Goal: Task Accomplishment & Management: Use online tool/utility

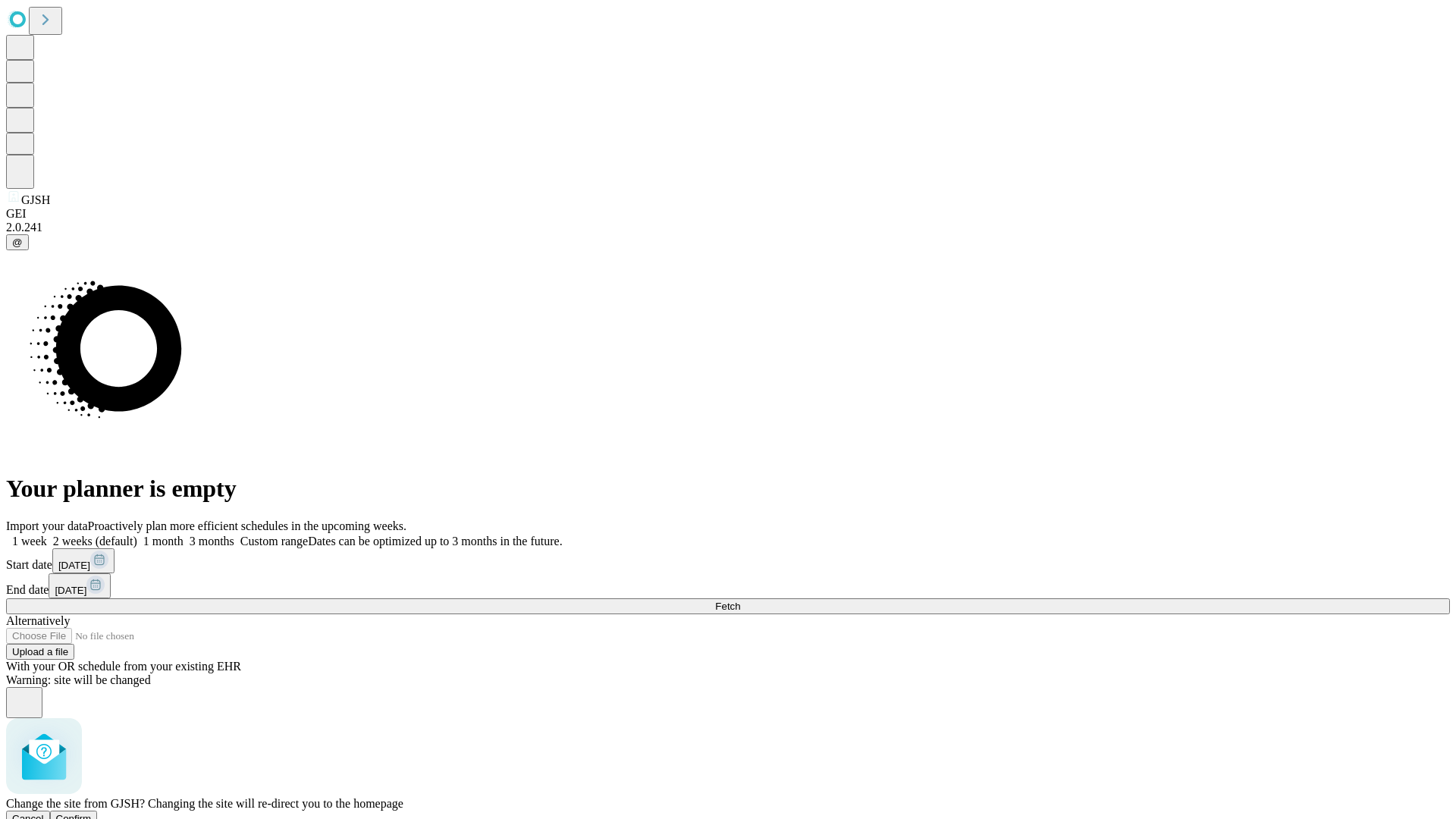
click at [92, 813] on span "Confirm" at bounding box center [74, 818] width 36 height 11
click at [47, 535] on label "1 week" at bounding box center [26, 541] width 41 height 13
click at [740, 600] on span "Fetch" at bounding box center [727, 606] width 25 height 11
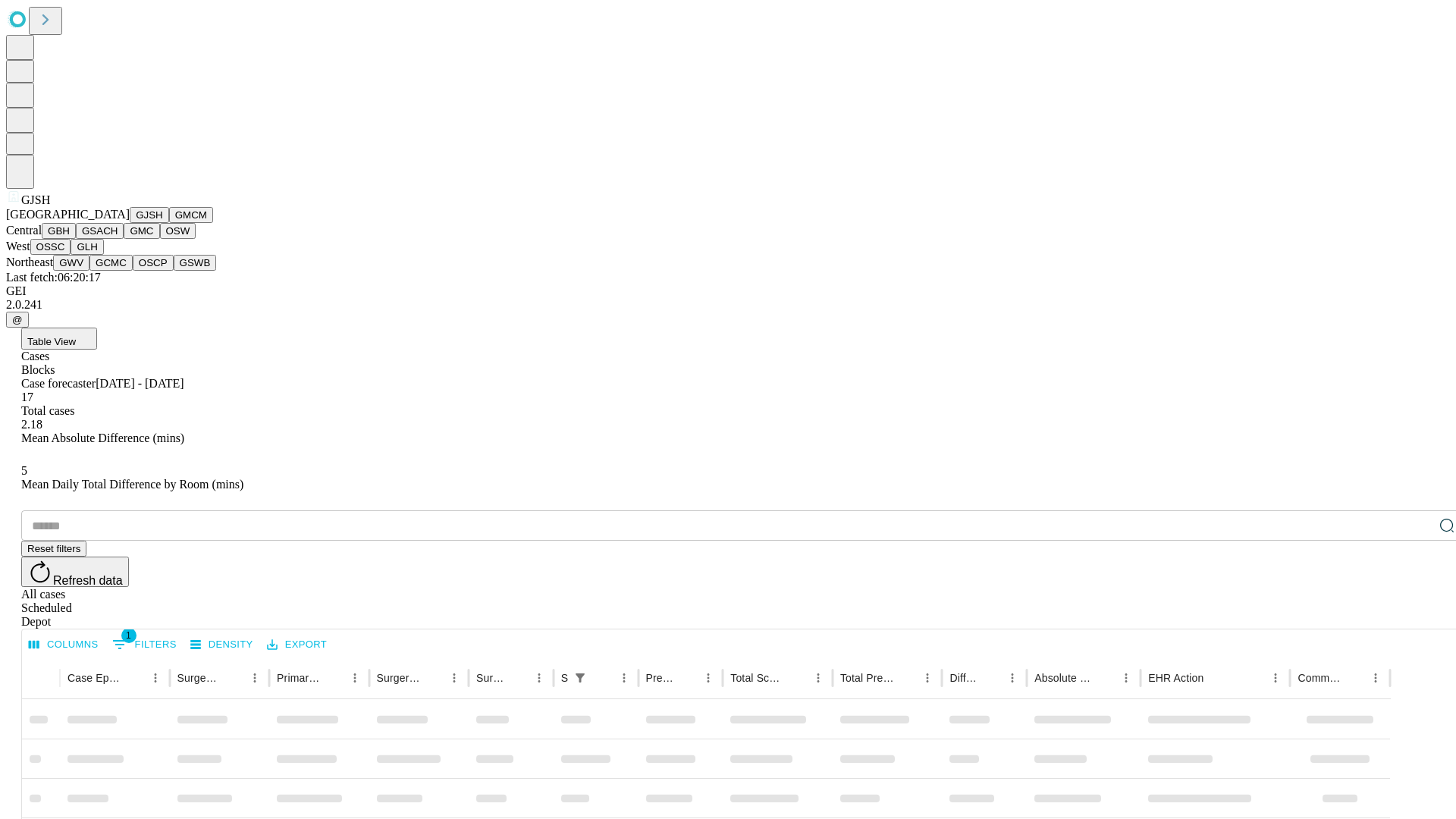
click at [169, 223] on button "GMCM" at bounding box center [191, 214] width 44 height 16
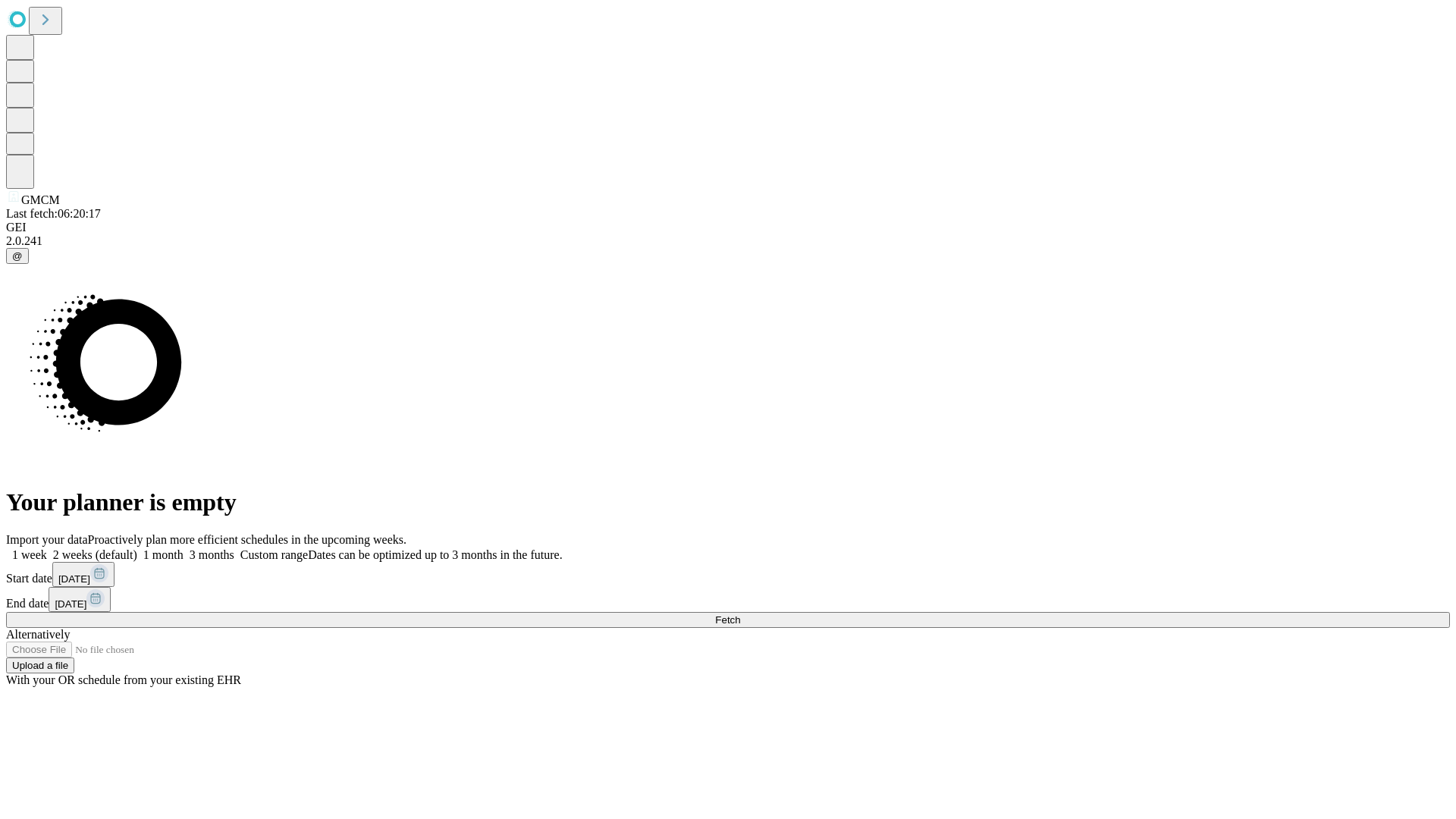
click at [47, 549] on label "1 week" at bounding box center [26, 555] width 41 height 13
click at [740, 614] on span "Fetch" at bounding box center [727, 619] width 25 height 11
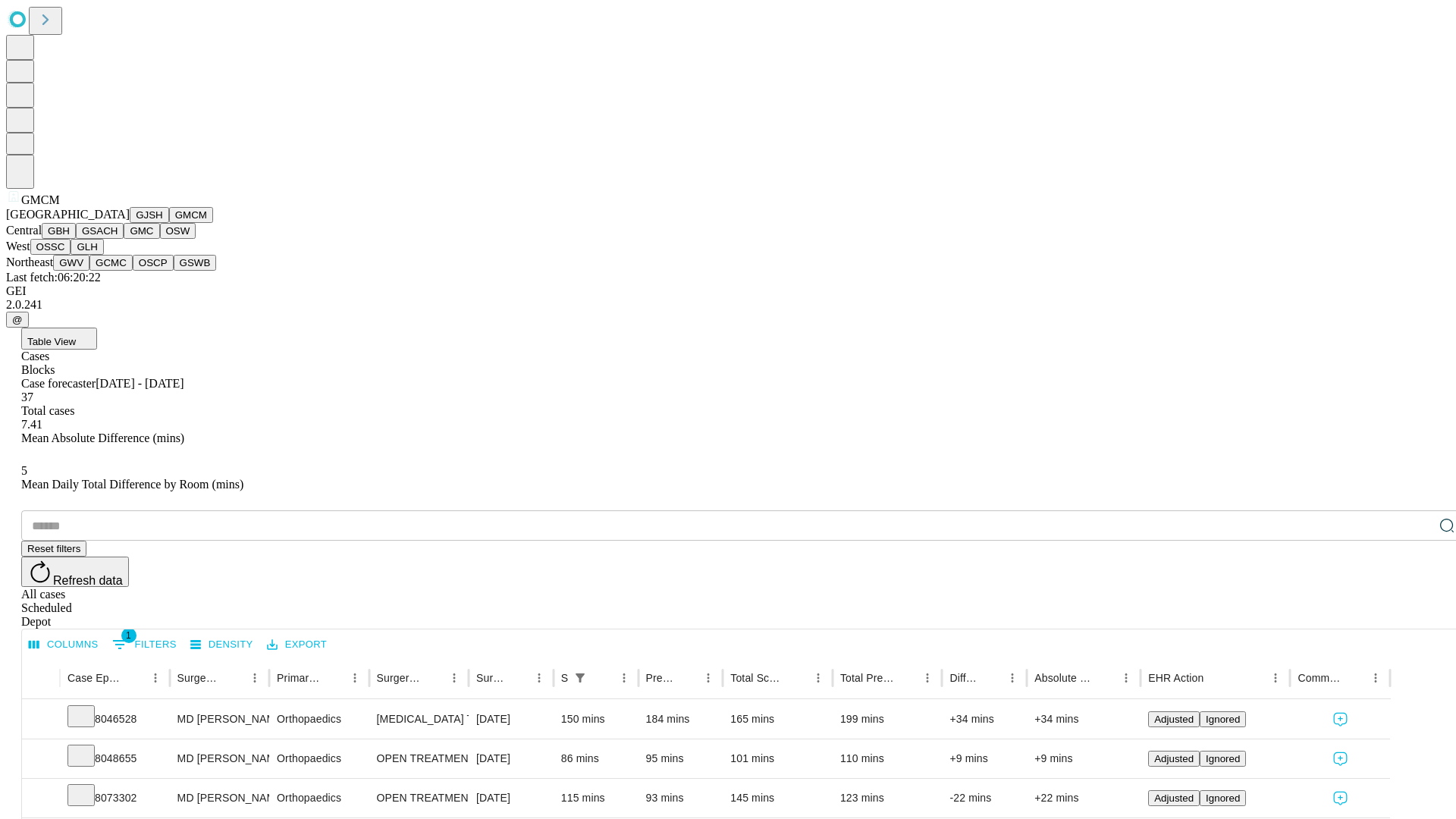
click at [76, 239] on button "GBH" at bounding box center [59, 230] width 34 height 16
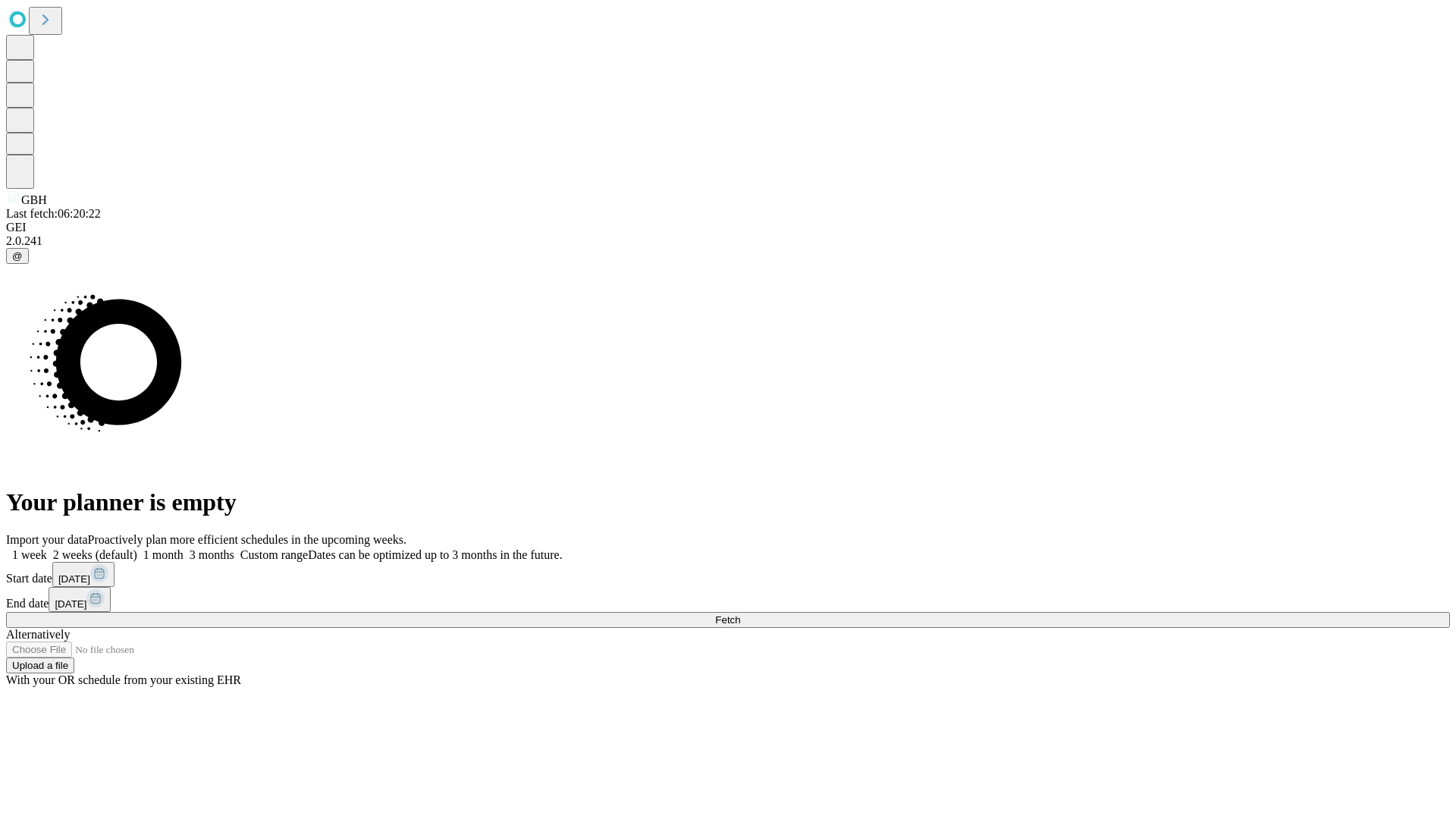
click at [47, 549] on label "1 week" at bounding box center [26, 555] width 41 height 13
click at [740, 614] on span "Fetch" at bounding box center [727, 619] width 25 height 11
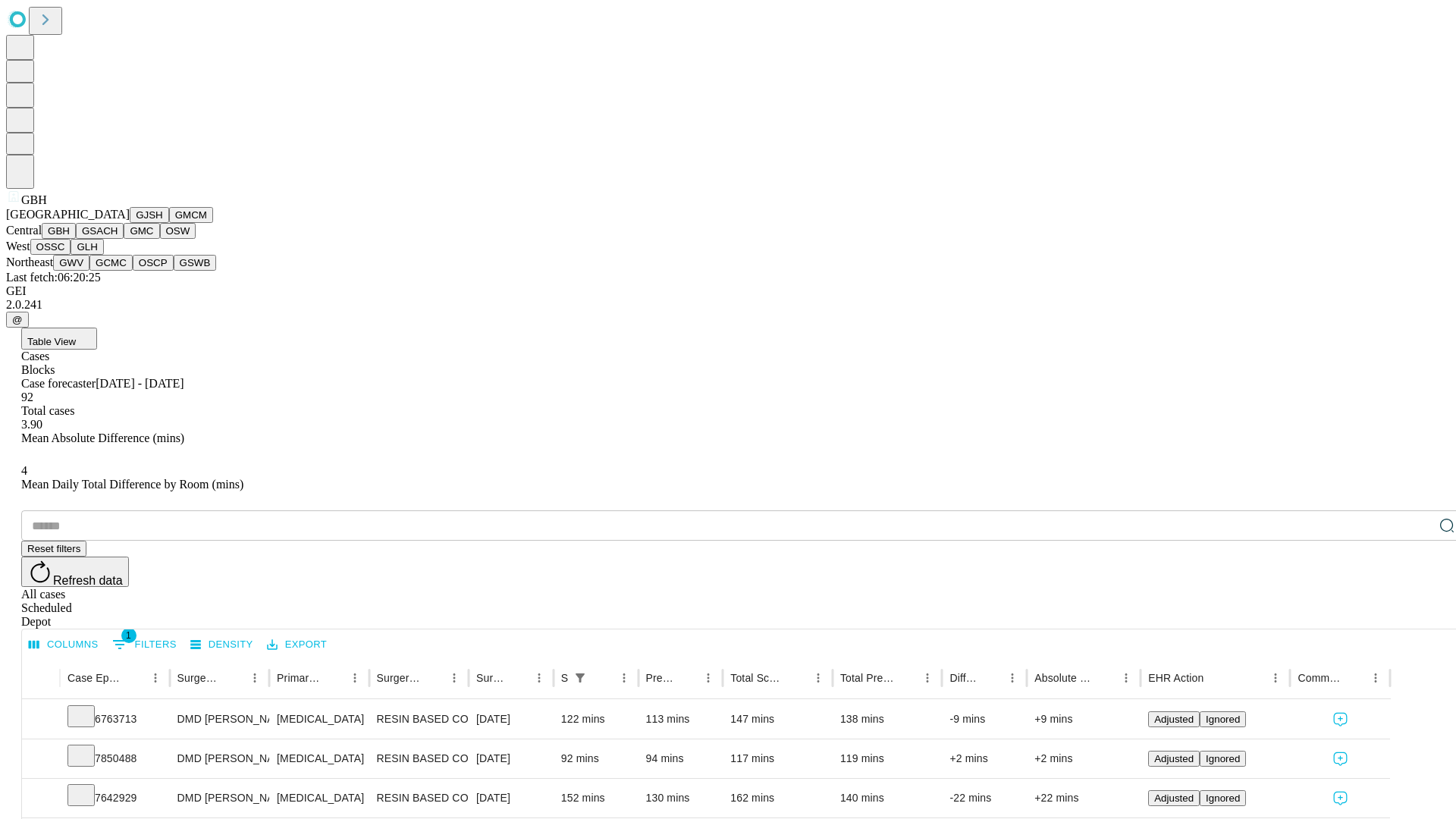
click at [117, 239] on button "GSACH" at bounding box center [100, 230] width 48 height 16
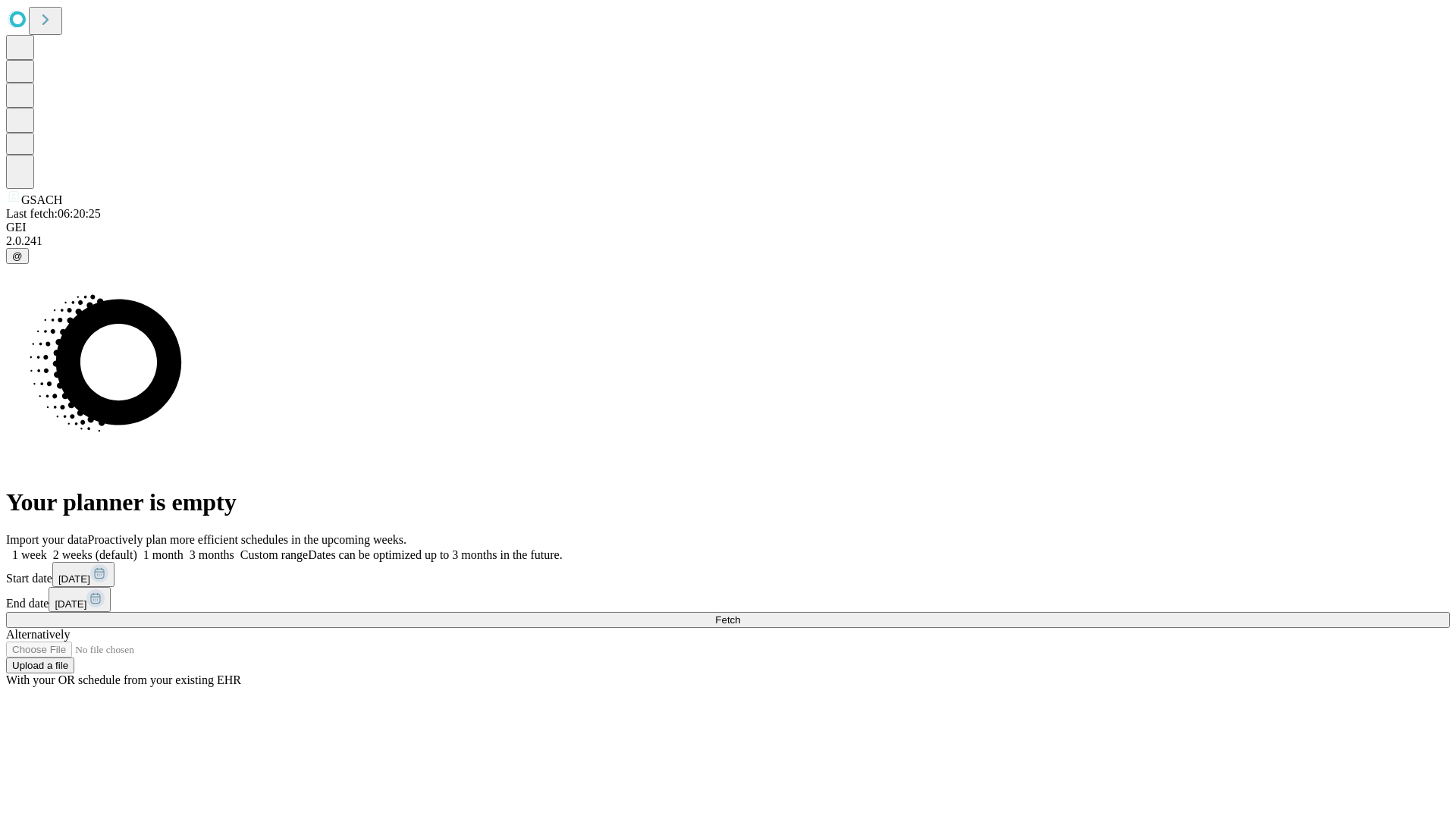
click at [47, 549] on label "1 week" at bounding box center [26, 555] width 41 height 13
click at [740, 614] on span "Fetch" at bounding box center [727, 619] width 25 height 11
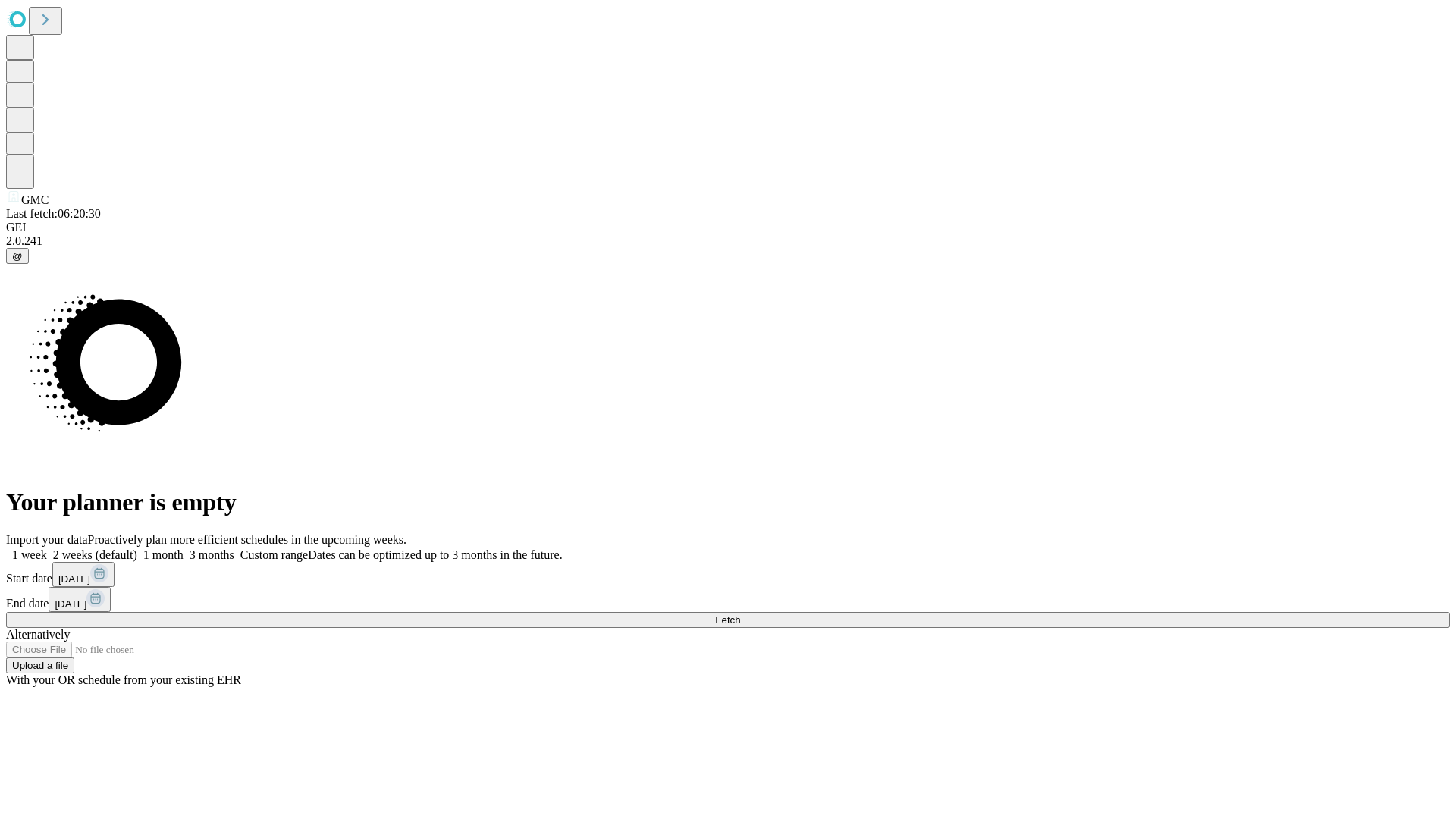
click at [47, 549] on label "1 week" at bounding box center [26, 555] width 41 height 13
click at [740, 614] on span "Fetch" at bounding box center [727, 619] width 25 height 11
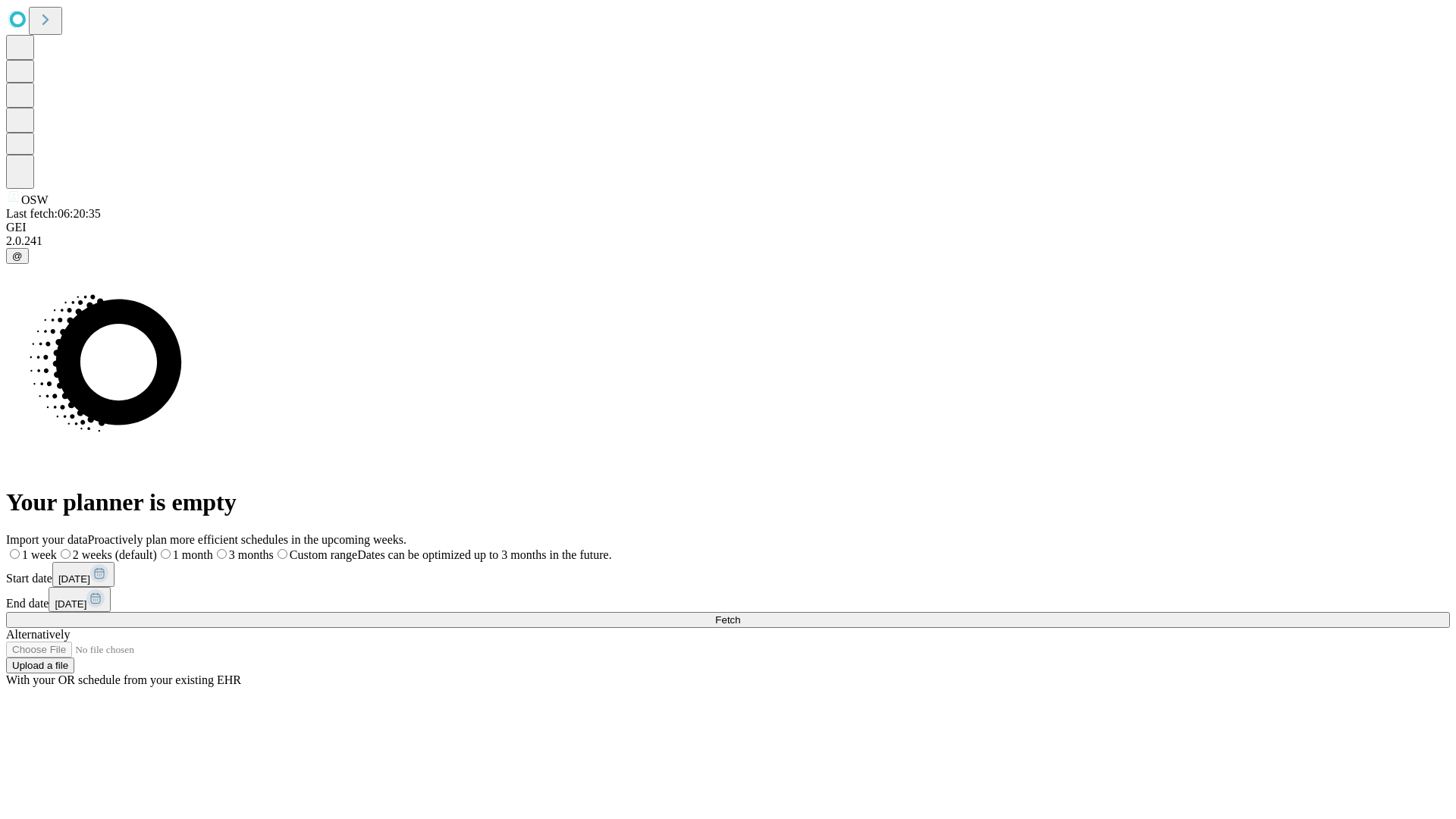
click at [740, 614] on span "Fetch" at bounding box center [727, 619] width 25 height 11
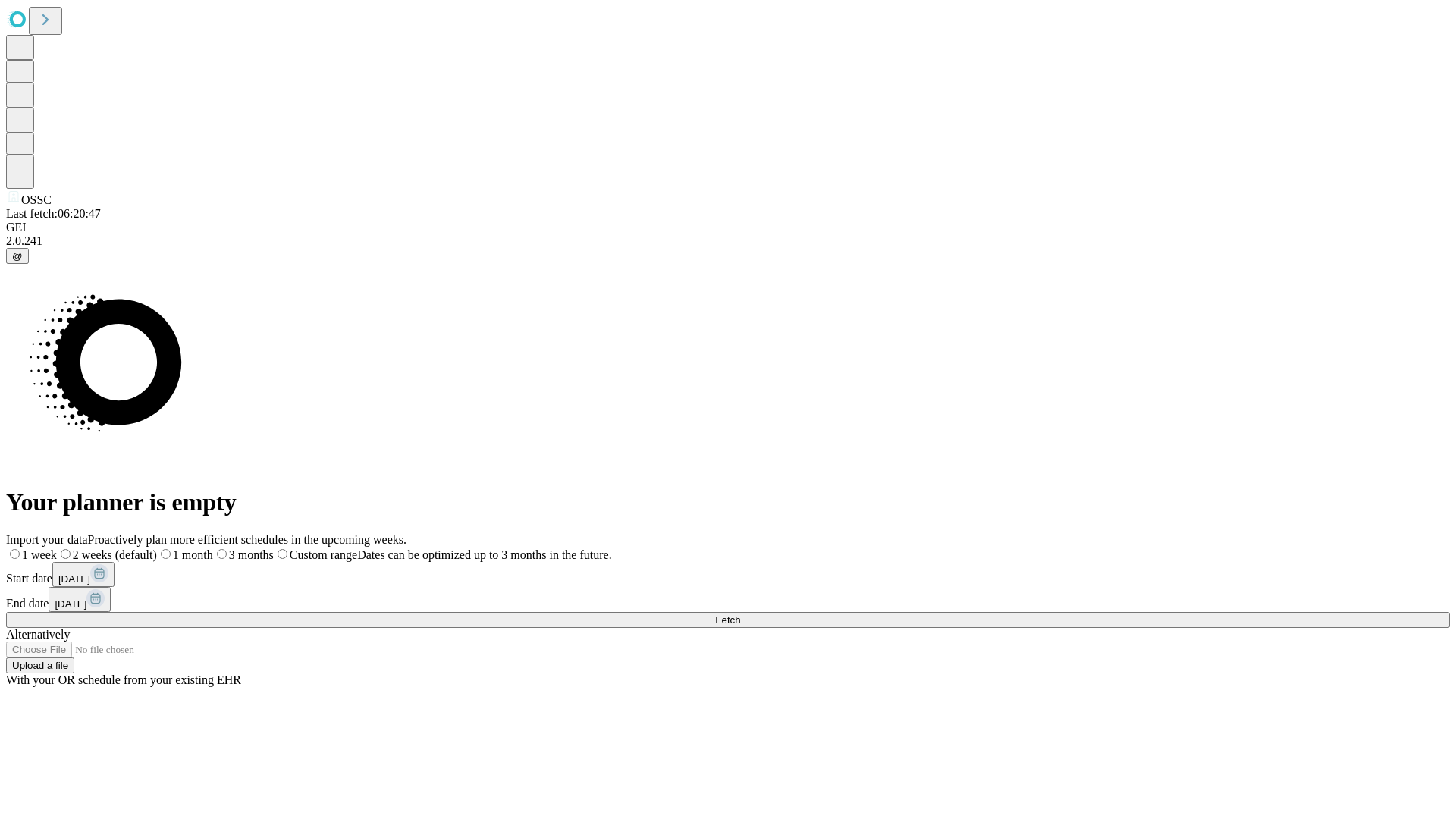
click at [57, 549] on label "1 week" at bounding box center [31, 555] width 51 height 13
click at [740, 614] on span "Fetch" at bounding box center [727, 619] width 25 height 11
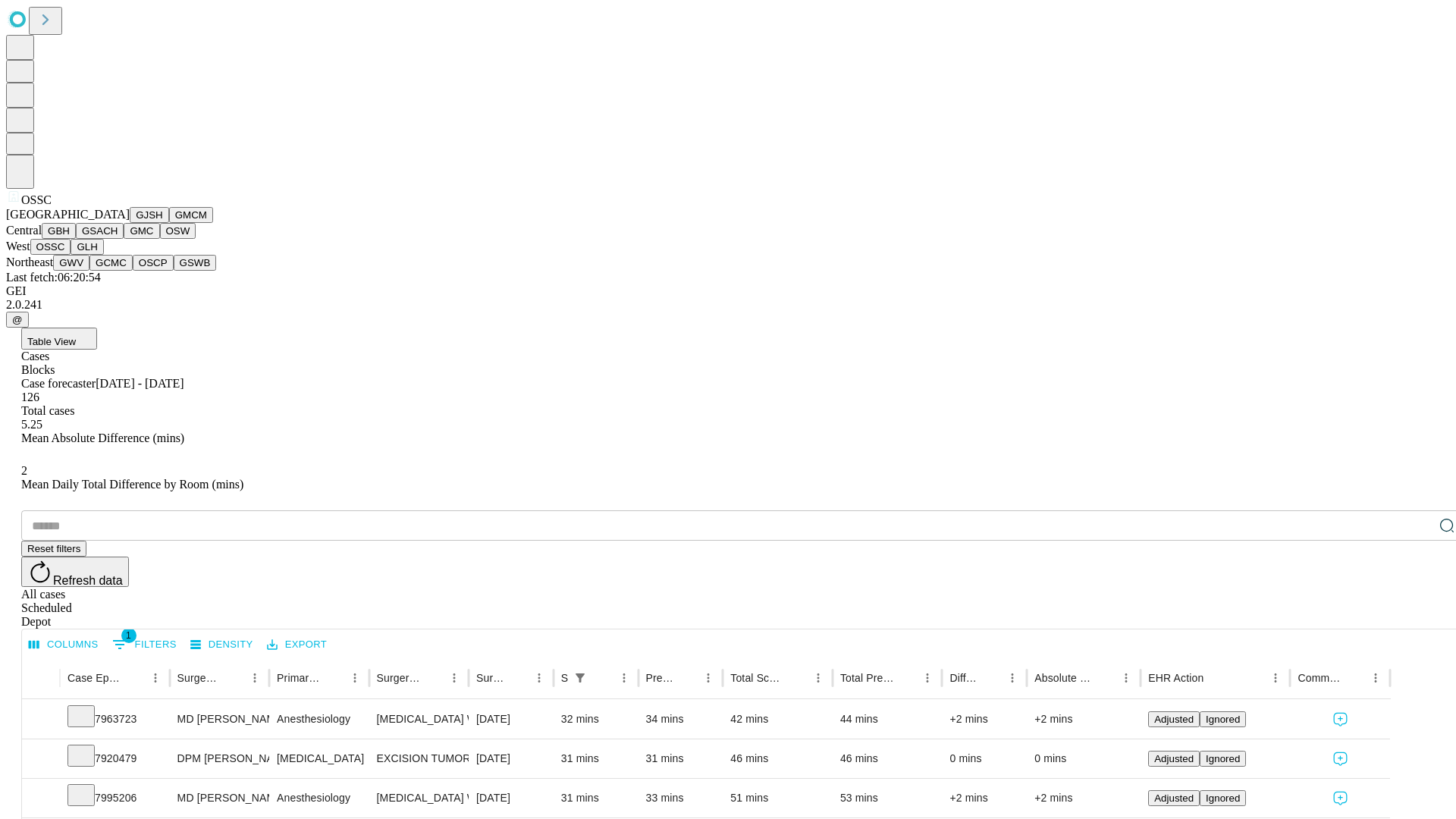
click at [103, 255] on button "GLH" at bounding box center [87, 247] width 32 height 16
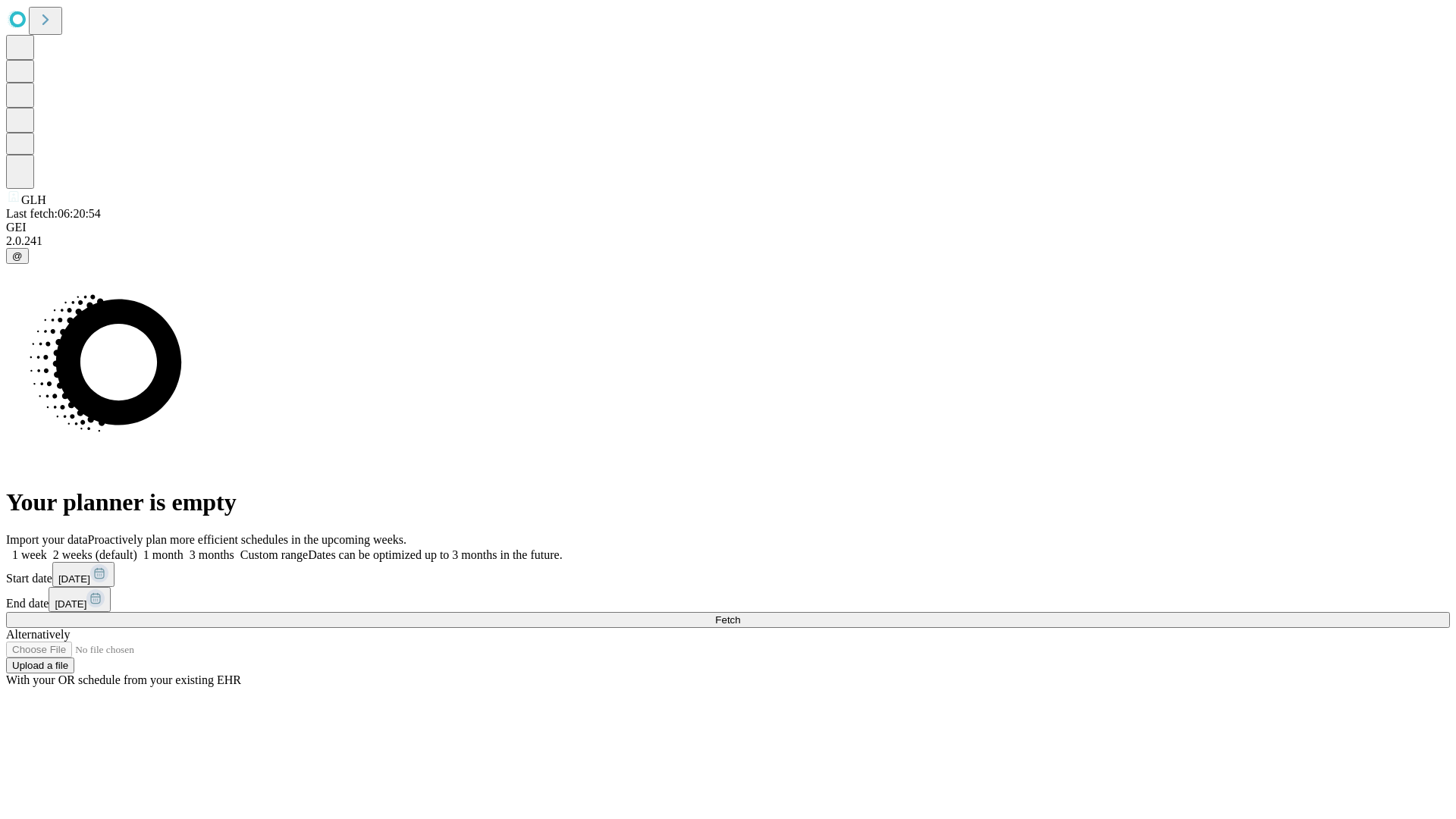
click at [47, 549] on label "1 week" at bounding box center [26, 555] width 41 height 13
click at [740, 614] on span "Fetch" at bounding box center [727, 619] width 25 height 11
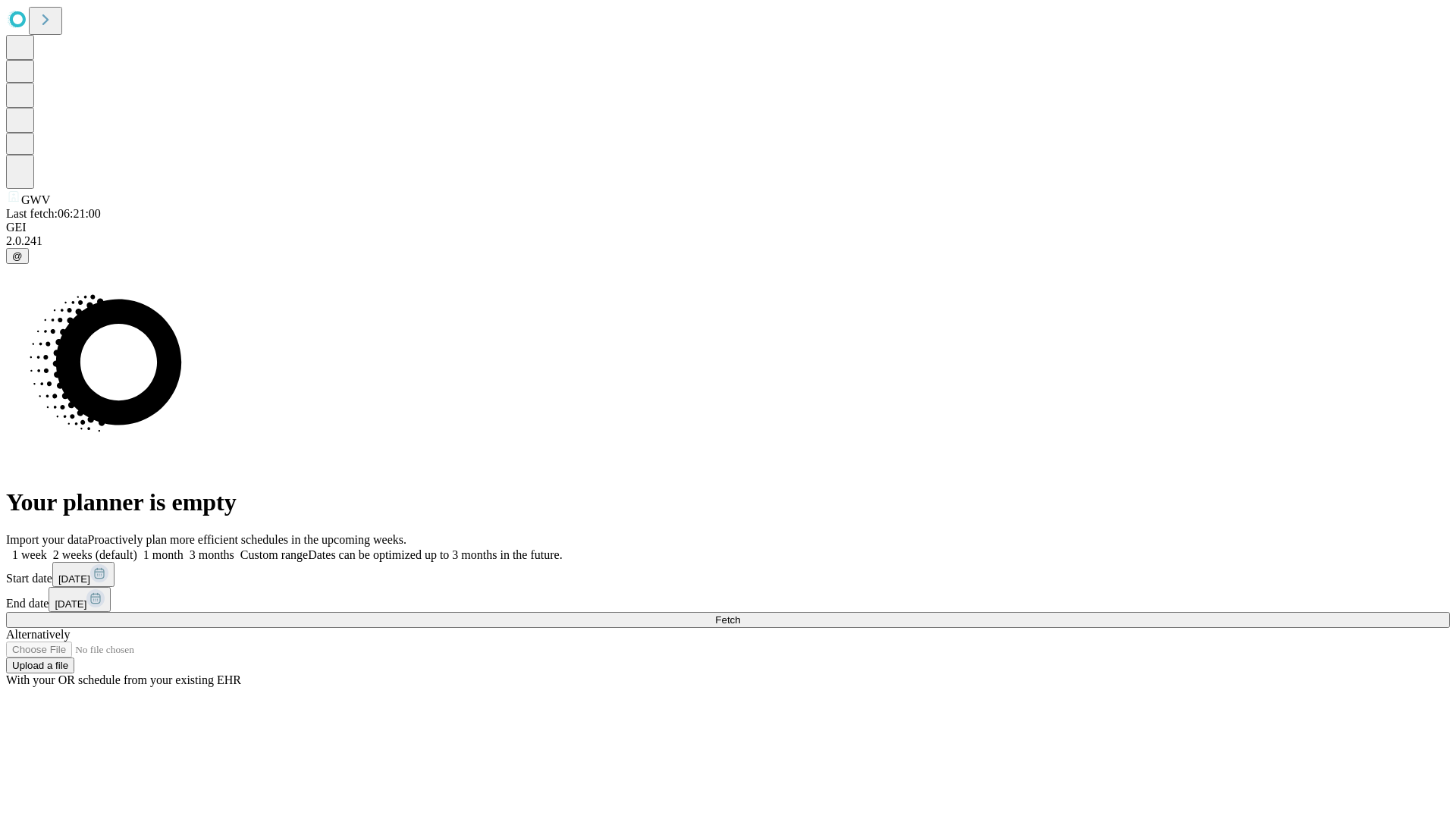
click at [47, 549] on label "1 week" at bounding box center [26, 555] width 41 height 13
click at [740, 614] on span "Fetch" at bounding box center [727, 619] width 25 height 11
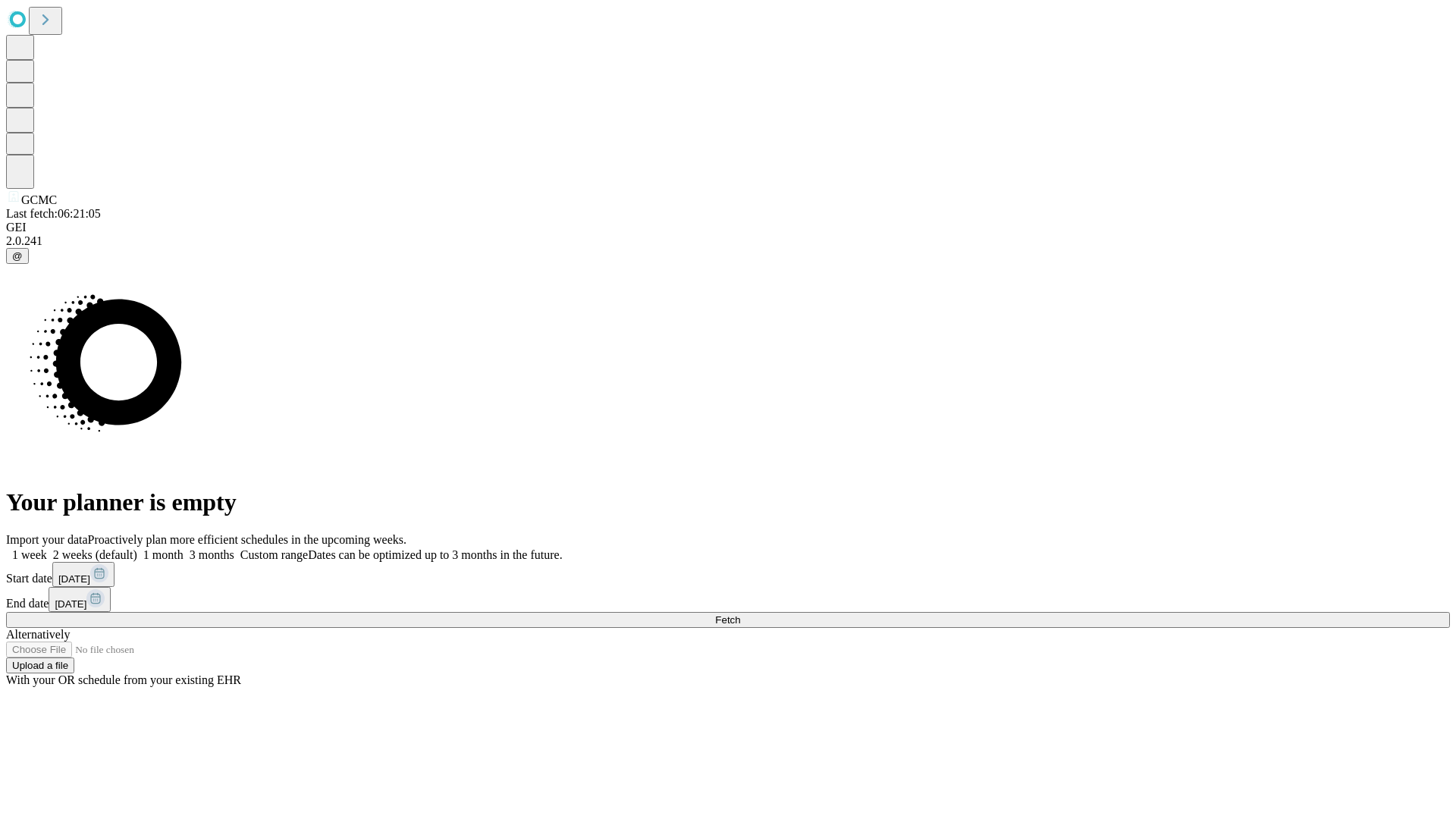
click at [47, 549] on label "1 week" at bounding box center [26, 555] width 41 height 13
click at [740, 614] on span "Fetch" at bounding box center [727, 619] width 25 height 11
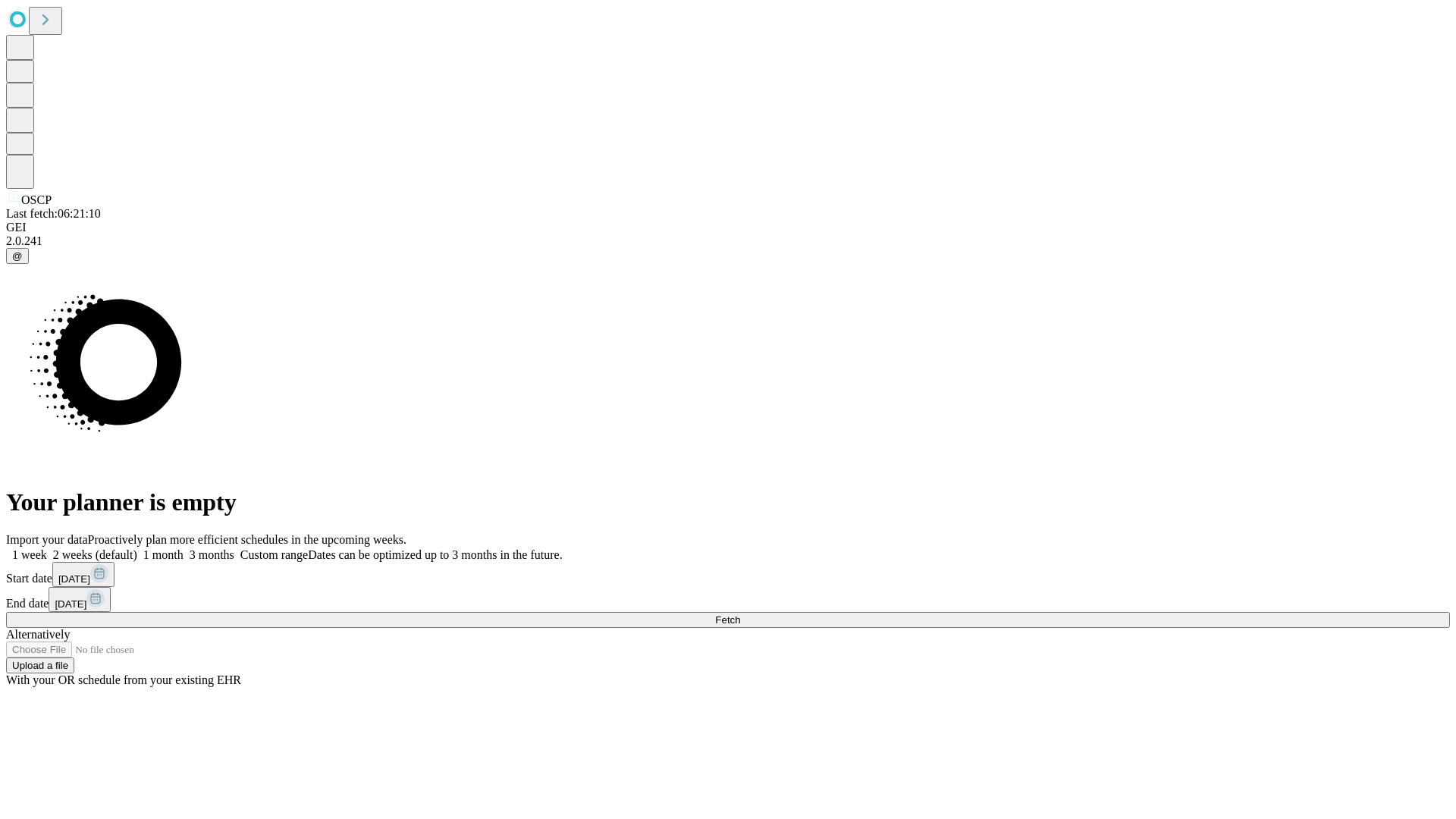
click at [47, 549] on label "1 week" at bounding box center [26, 555] width 41 height 13
click at [740, 614] on span "Fetch" at bounding box center [727, 619] width 25 height 11
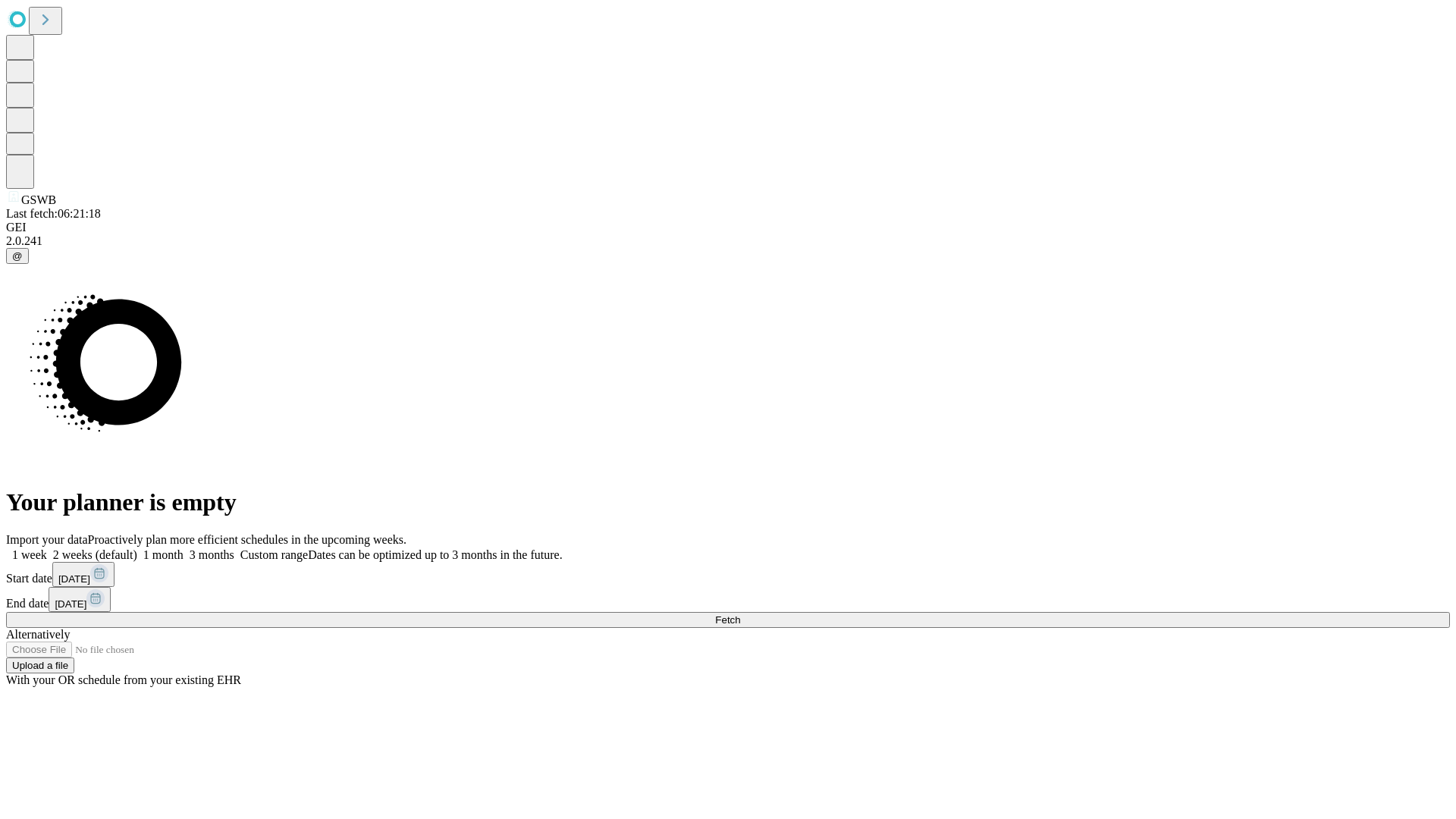
click at [740, 614] on span "Fetch" at bounding box center [727, 619] width 25 height 11
